Goal: Information Seeking & Learning: Learn about a topic

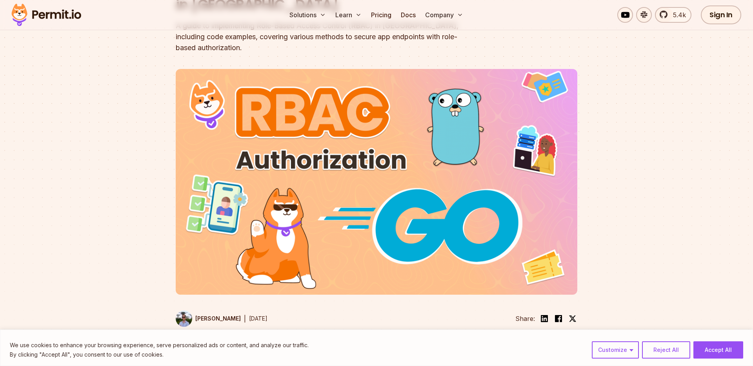
scroll to position [141, 0]
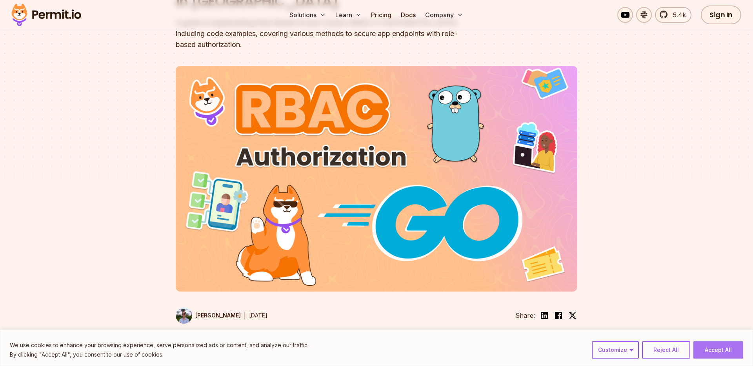
click at [713, 352] on button "Accept All" at bounding box center [718, 349] width 50 height 17
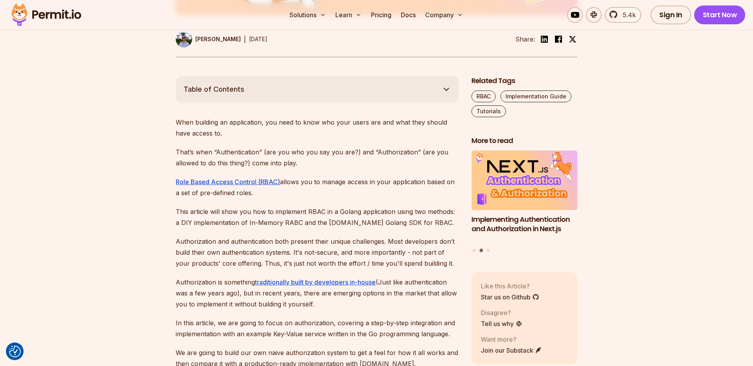
scroll to position [419, 0]
click at [329, 75] on button "Table of Contents" at bounding box center [317, 88] width 283 height 27
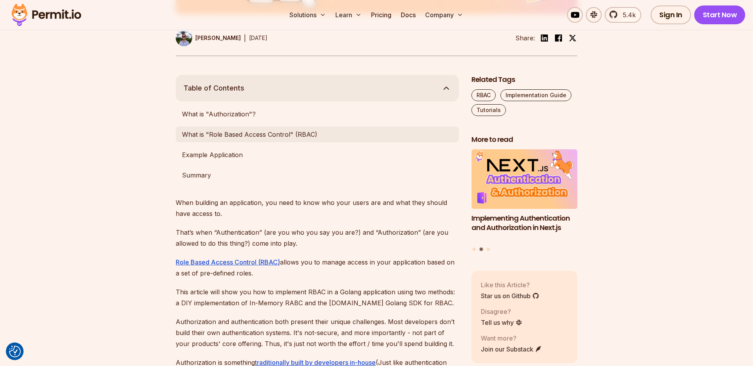
click at [324, 127] on link "What is "Role Based Access Control" (RBAC)" at bounding box center [317, 135] width 283 height 16
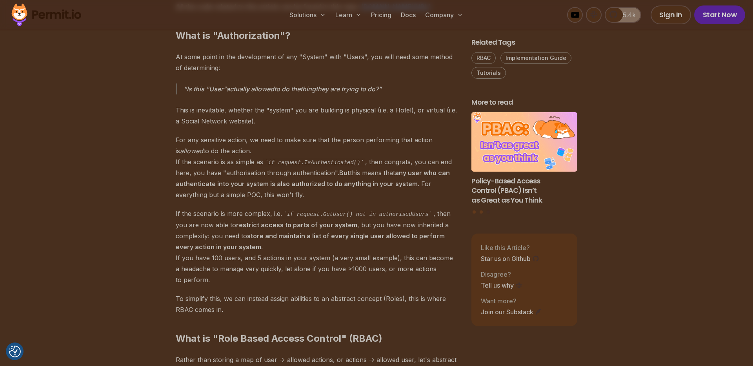
scroll to position [875, 0]
click at [368, 134] on p "For any sensitive action, we need to make sure that the person performing that …" at bounding box center [317, 167] width 283 height 66
click at [429, 113] on p "This is inevitable, whether the "system" you are building is physical (i.e. a H…" at bounding box center [317, 115] width 283 height 22
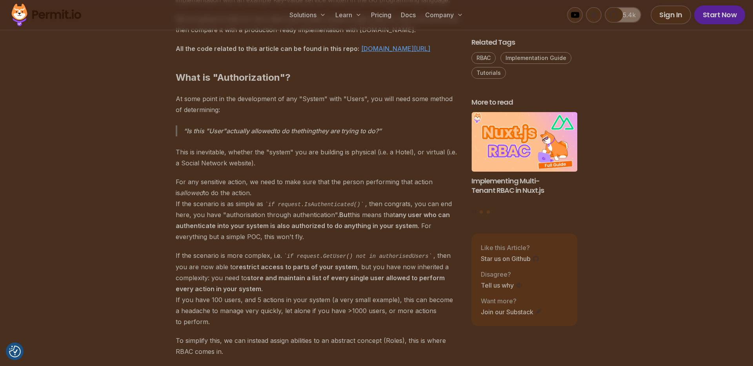
scroll to position [834, 0]
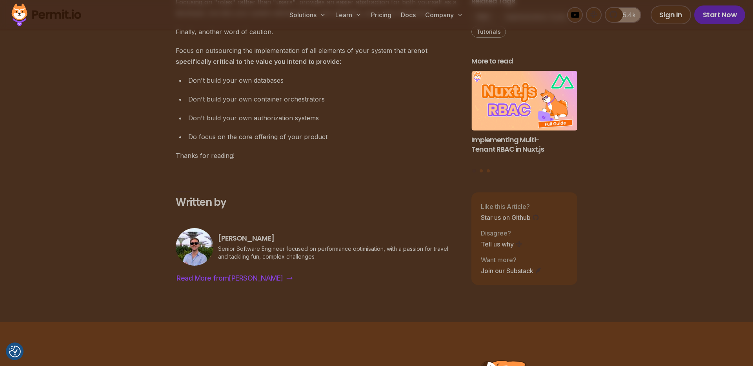
scroll to position [4082, 0]
